Goal: Task Accomplishment & Management: Manage account settings

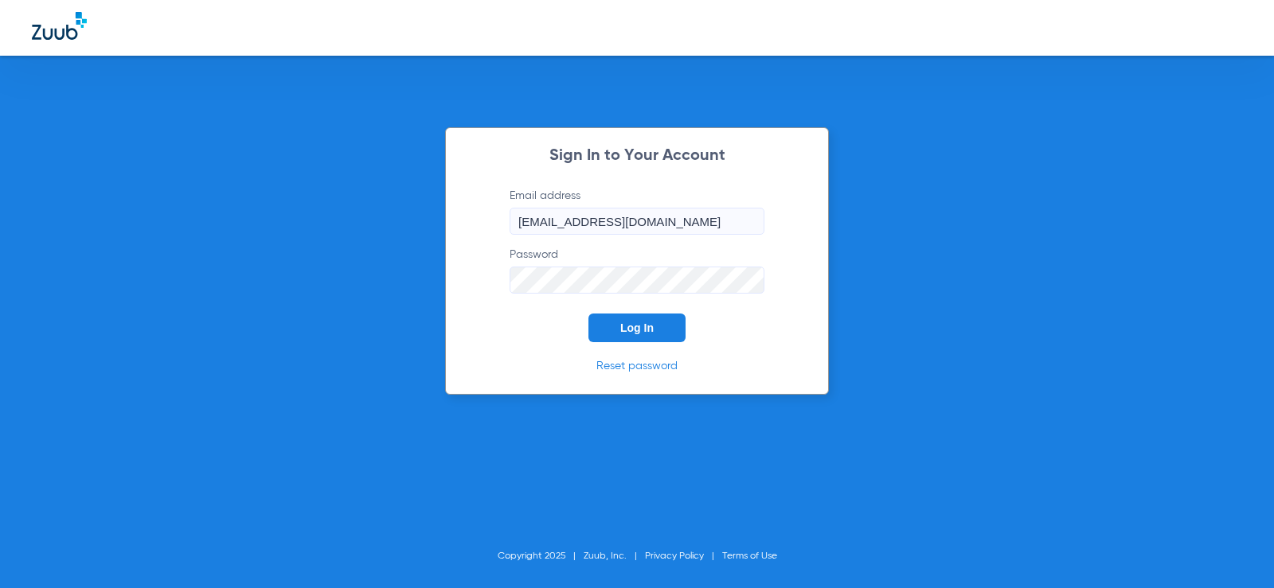
click at [620, 333] on span "Log In" at bounding box center [636, 328] width 33 height 13
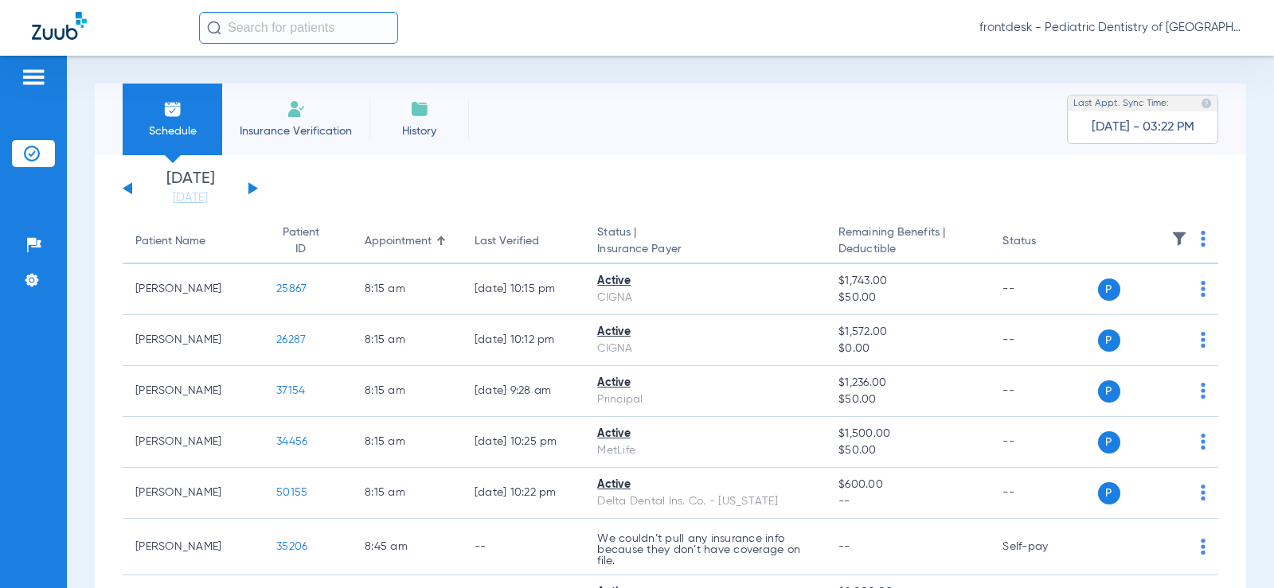
click at [197, 187] on li "[DATE] [DATE]" at bounding box center [191, 188] width 96 height 35
click at [199, 199] on link "[DATE]" at bounding box center [191, 198] width 96 height 16
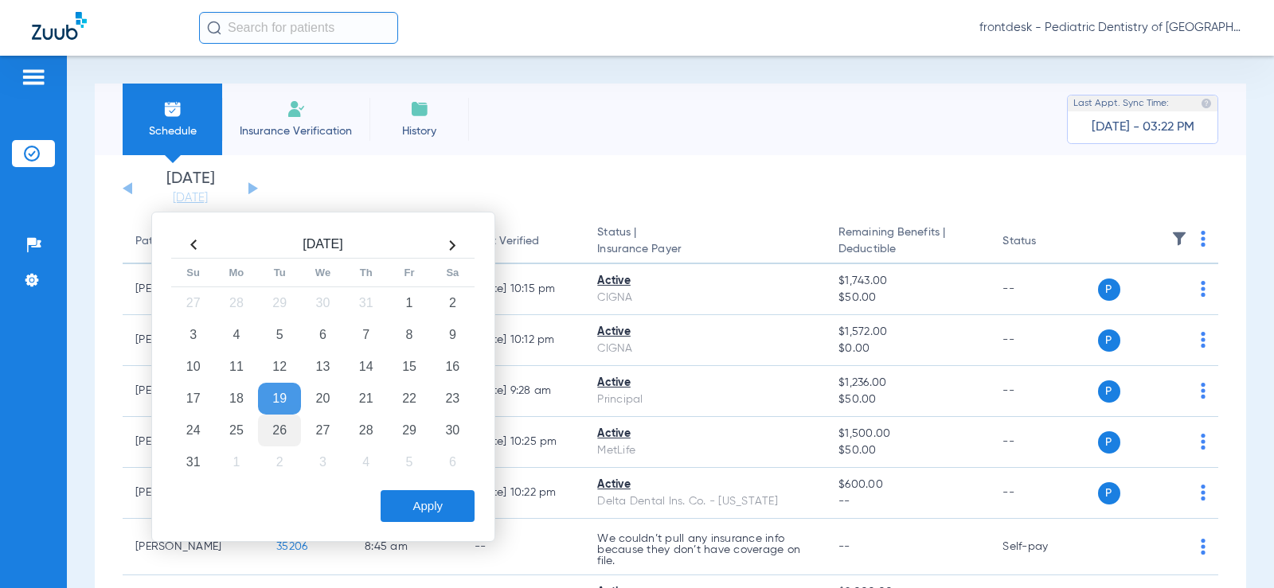
click at [291, 429] on td "26" at bounding box center [279, 431] width 43 height 32
click at [381, 495] on button "Apply" at bounding box center [428, 507] width 94 height 32
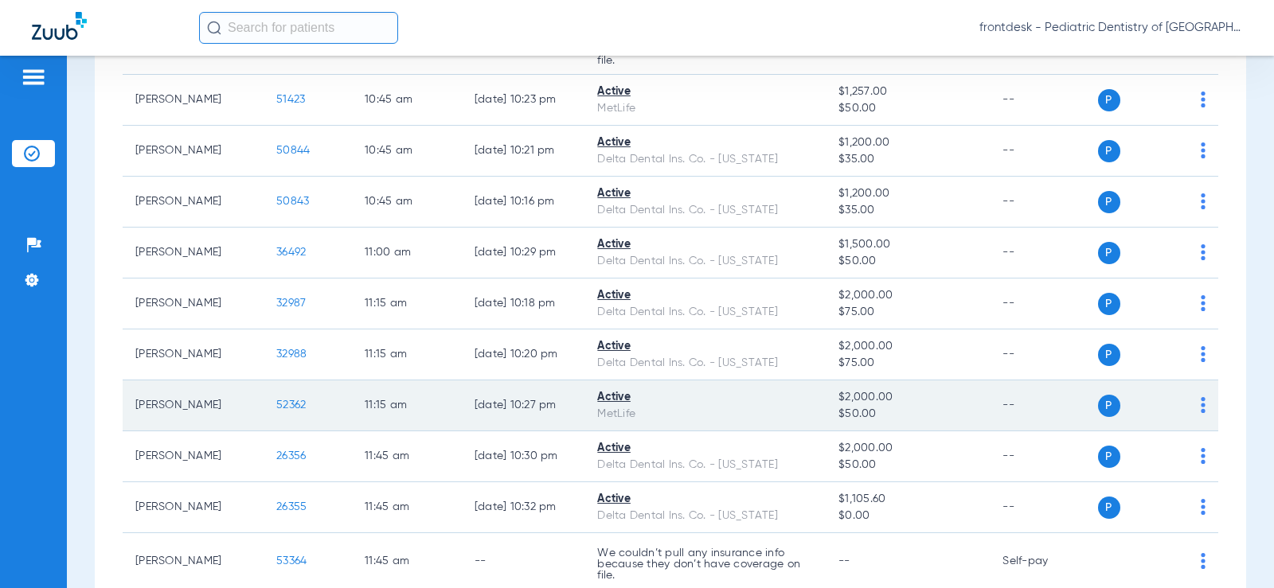
scroll to position [1433, 0]
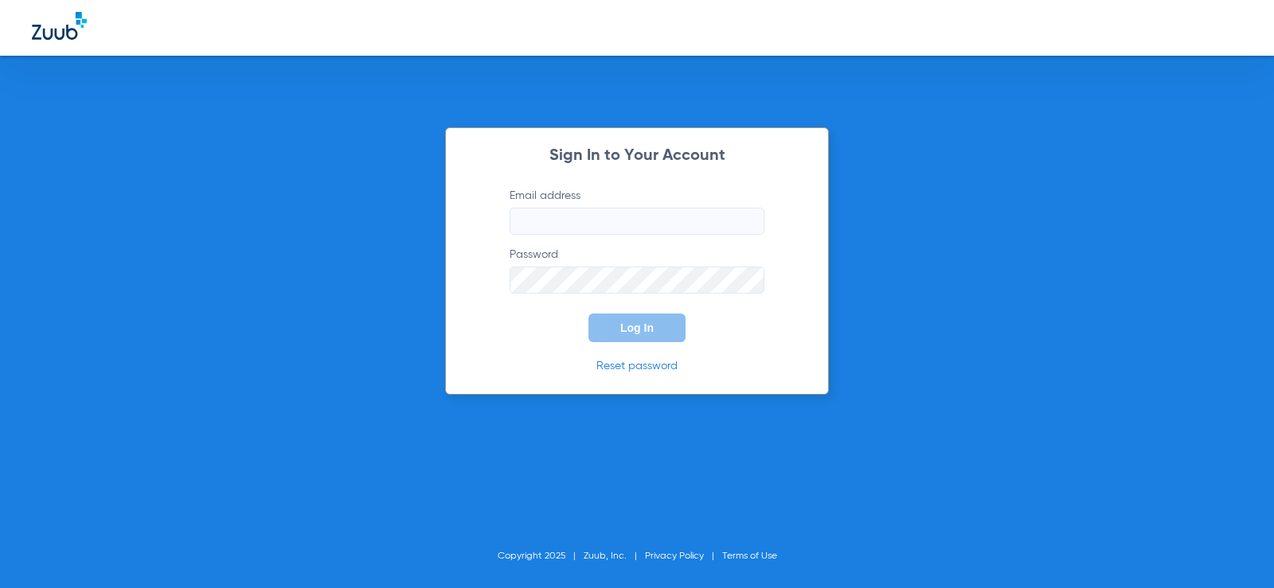
type input "[EMAIL_ADDRESS][DOMAIN_NAME]"
